Goal: Task Accomplishment & Management: Manage account settings

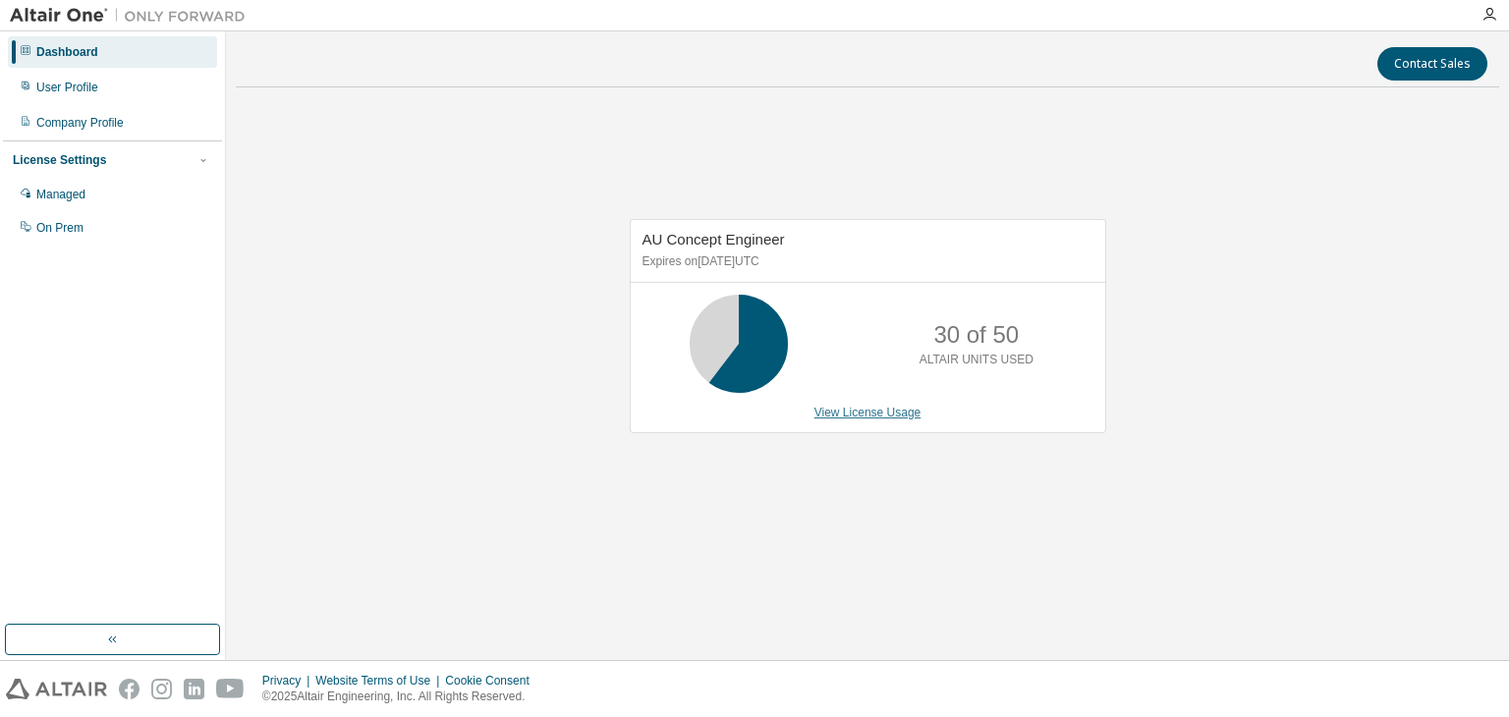
click at [890, 411] on link "View License Usage" at bounding box center [867, 413] width 107 height 14
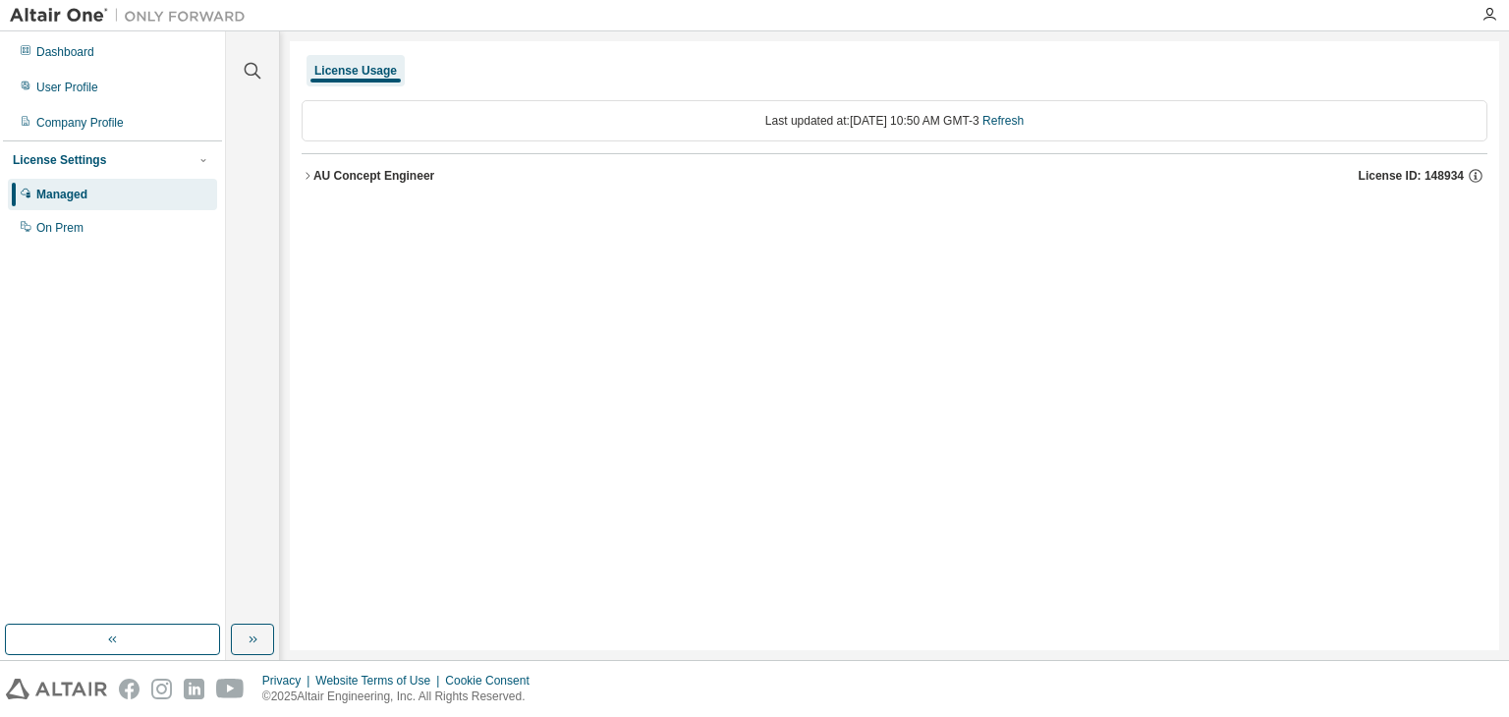
click at [399, 169] on div "AU Concept Engineer" at bounding box center [373, 176] width 121 height 16
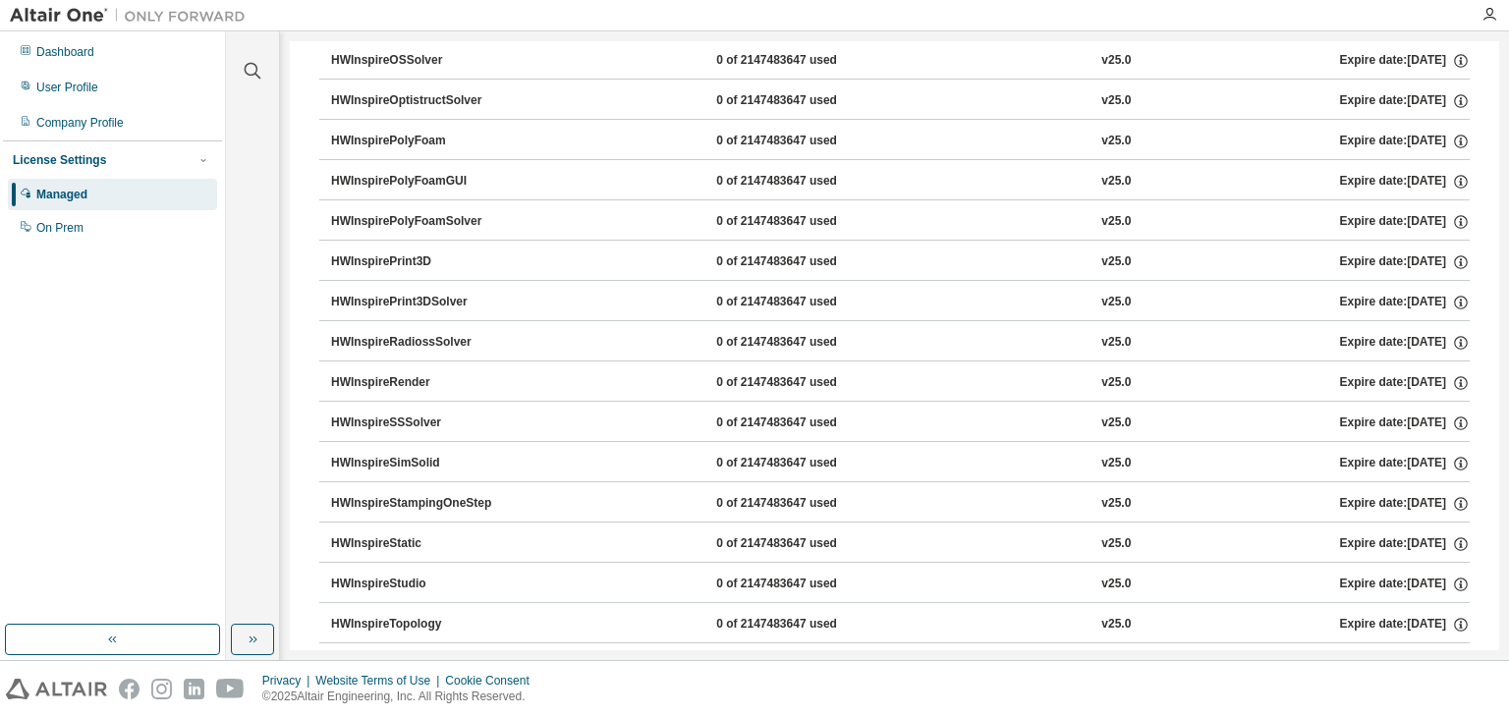
scroll to position [3144, 0]
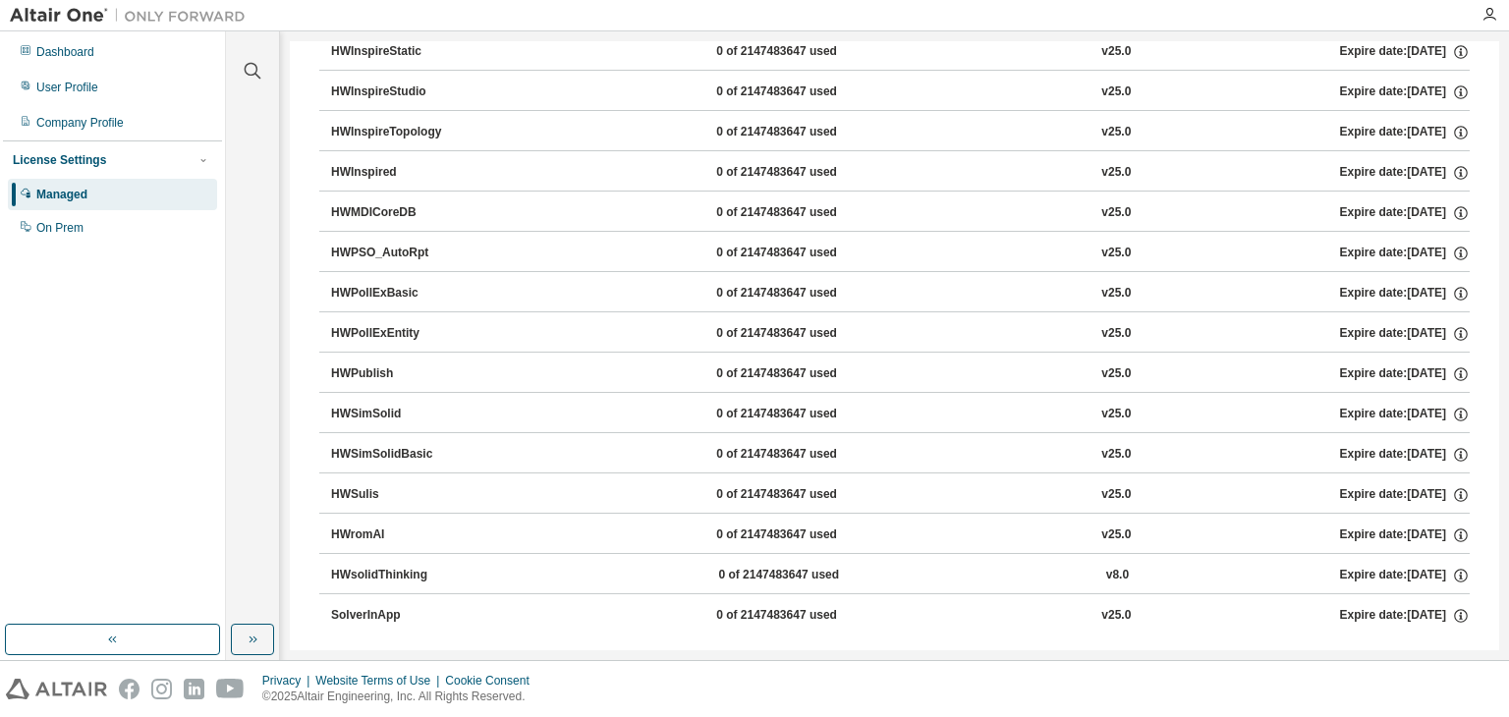
click at [401, 406] on div "HWSimSolid" at bounding box center [419, 415] width 177 height 18
click at [380, 406] on div "HWSimSolid" at bounding box center [419, 415] width 177 height 18
click at [376, 406] on div "HWSimSolid" at bounding box center [419, 415] width 177 height 18
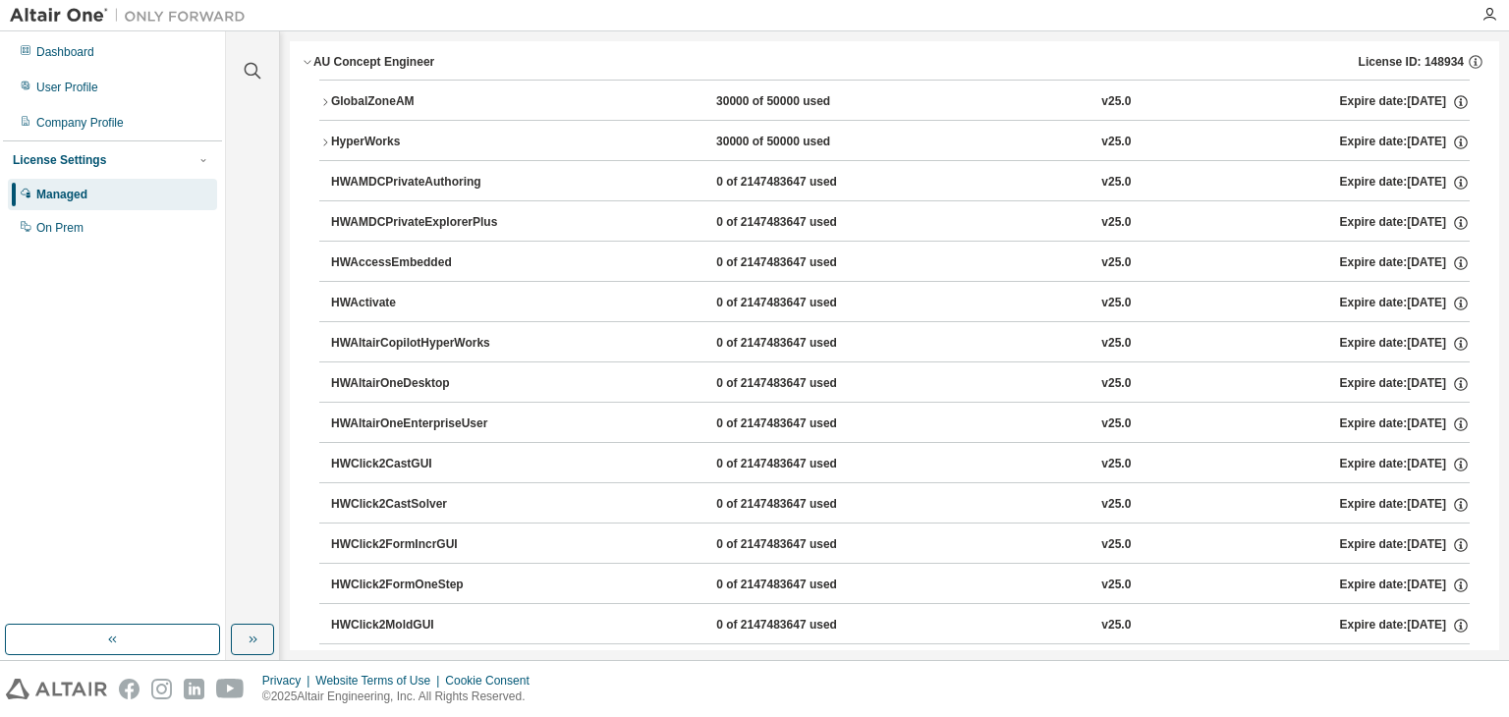
scroll to position [0, 0]
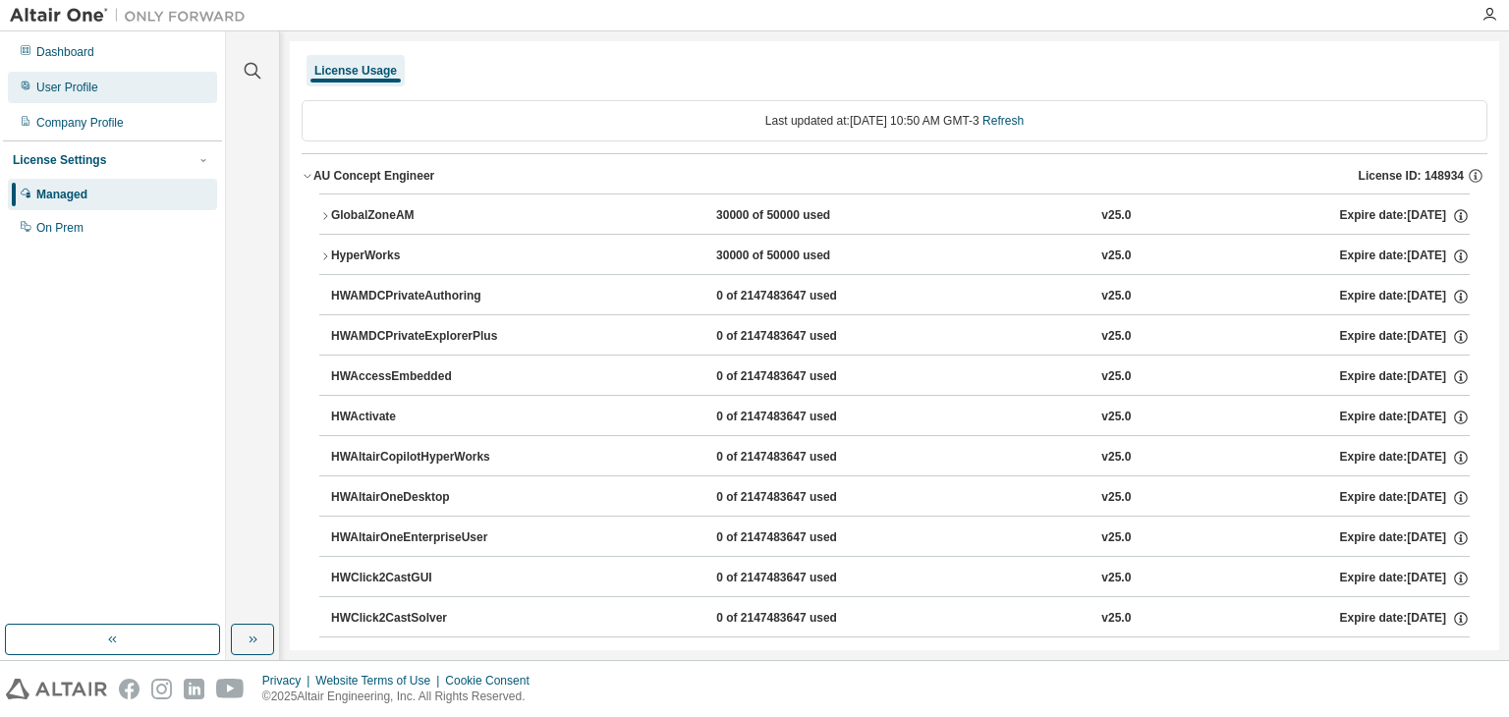
click at [82, 84] on div "User Profile" at bounding box center [67, 88] width 62 height 16
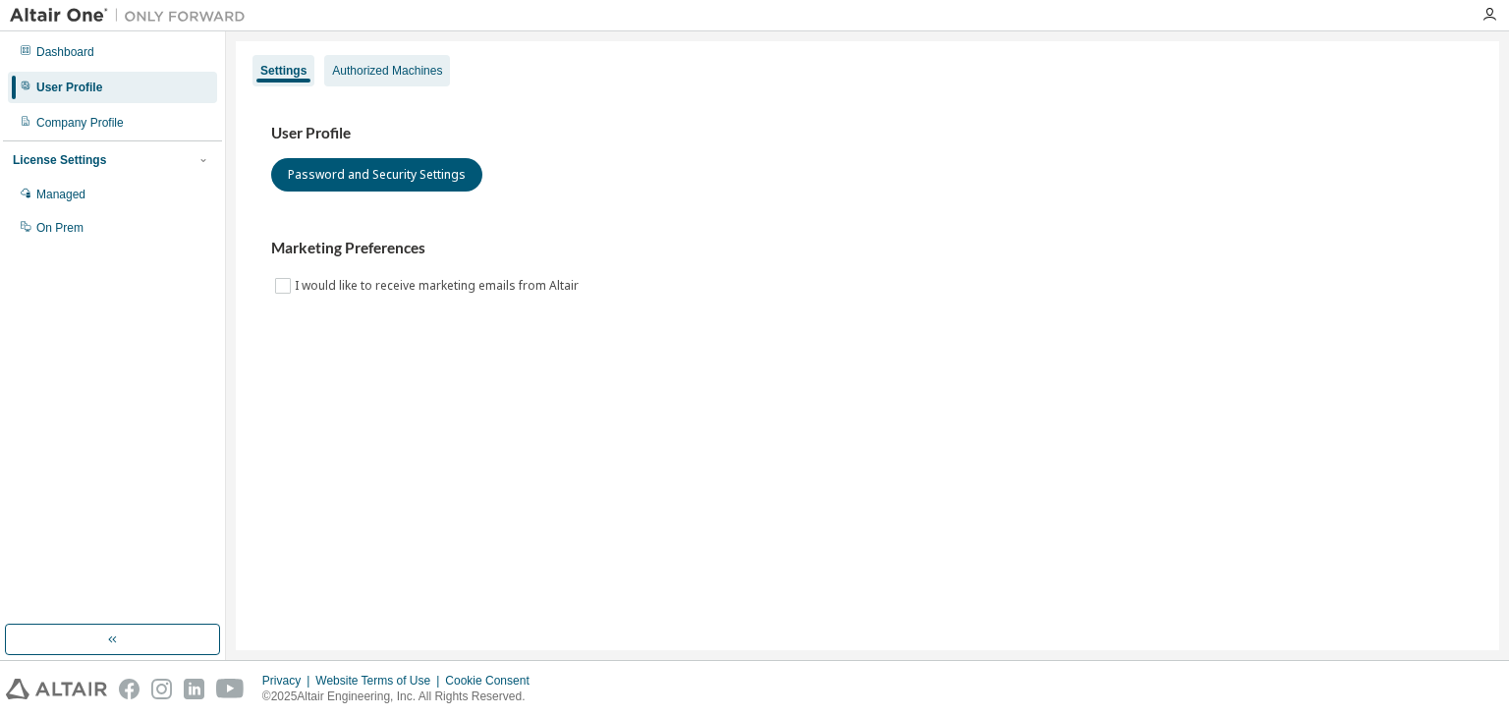
click at [408, 68] on div "Authorized Machines" at bounding box center [387, 71] width 110 height 16
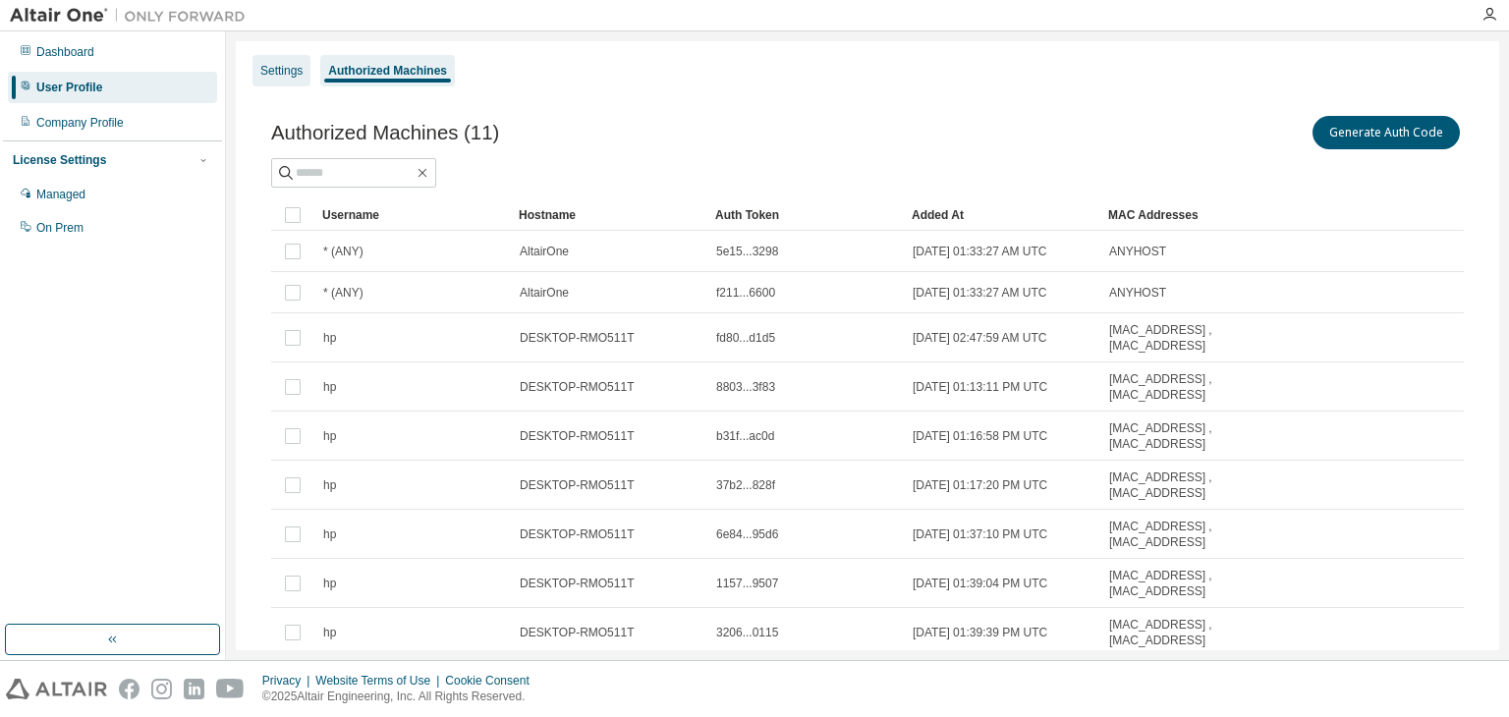
click at [274, 67] on div "Settings" at bounding box center [281, 71] width 42 height 16
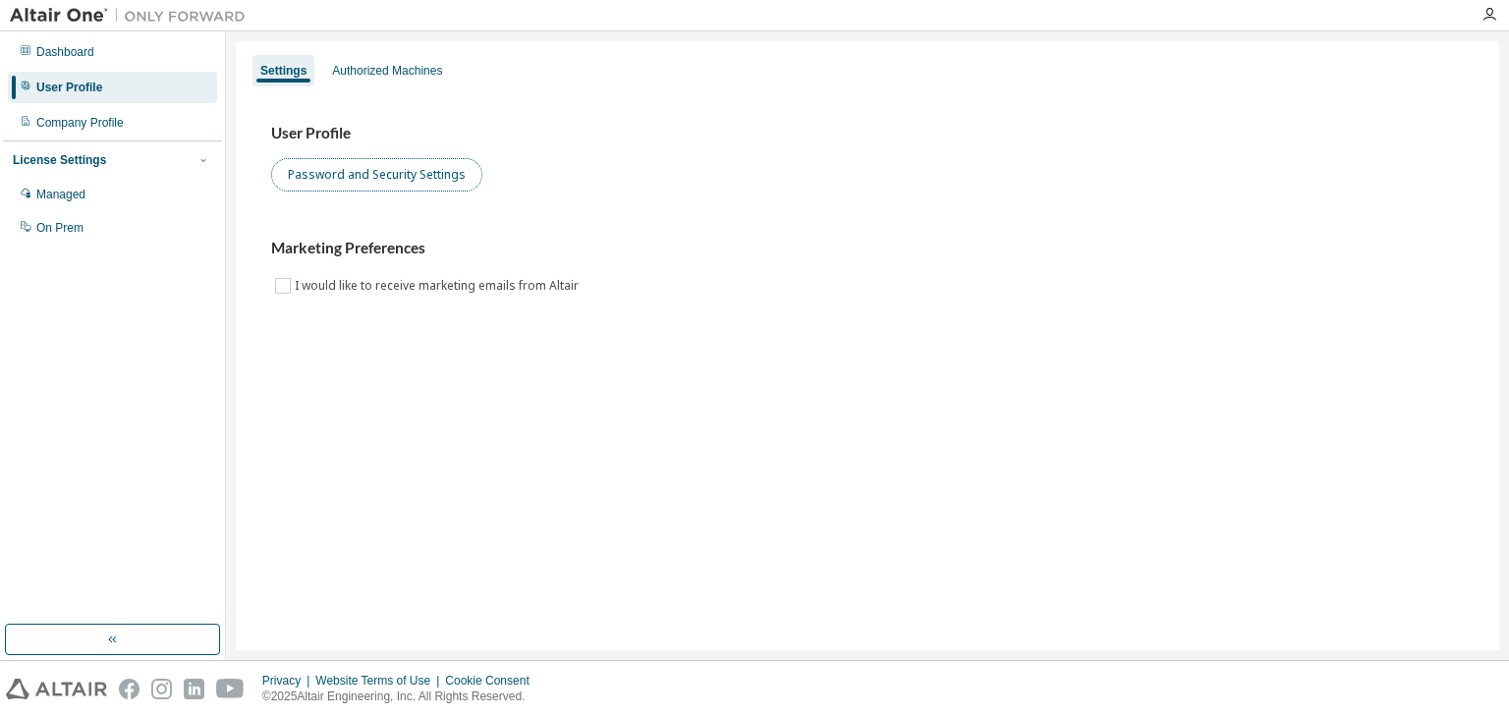
click at [318, 162] on button "Password and Security Settings" at bounding box center [376, 174] width 211 height 33
